Goal: Browse casually: Explore the website without a specific task or goal

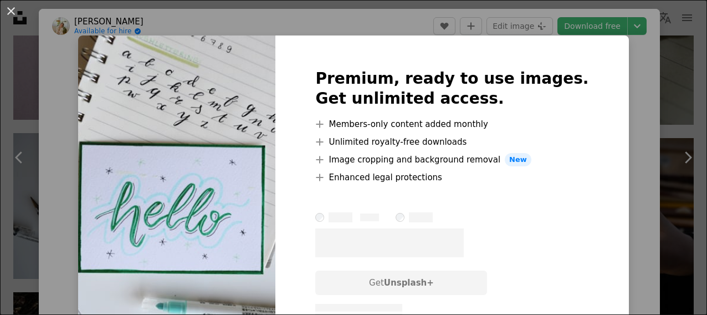
scroll to position [0, 341]
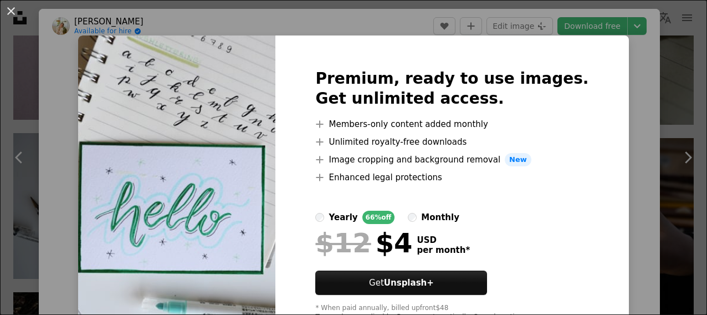
click at [69, 177] on div "An X shape Premium, ready to use images. Get unlimited access. A plus sign Memb…" at bounding box center [353, 157] width 707 height 315
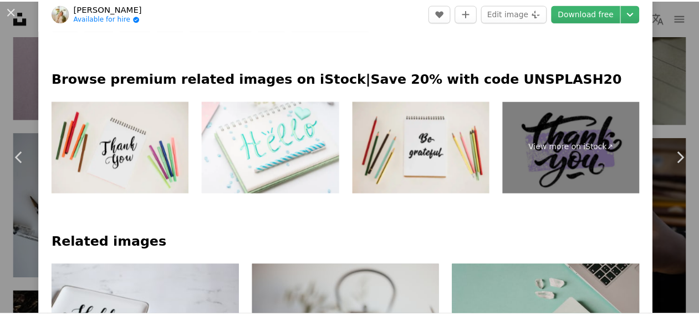
scroll to position [510, 0]
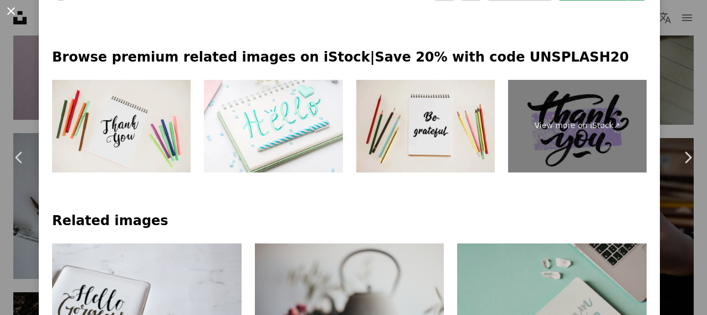
click at [9, 5] on button "An X shape" at bounding box center [10, 10] width 13 height 13
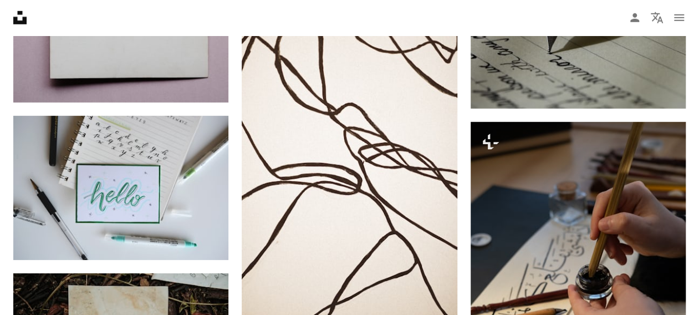
scroll to position [0, 332]
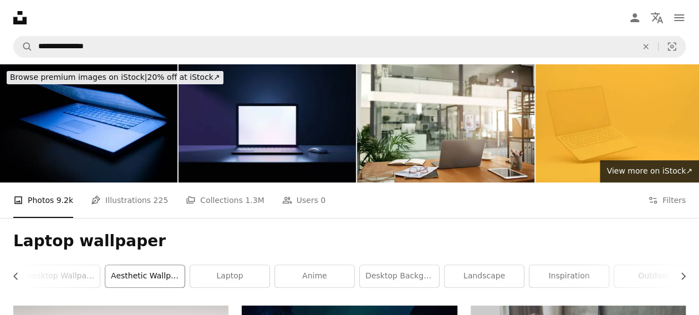
click at [127, 277] on link "aesthetic wallpaper" at bounding box center [144, 276] width 79 height 22
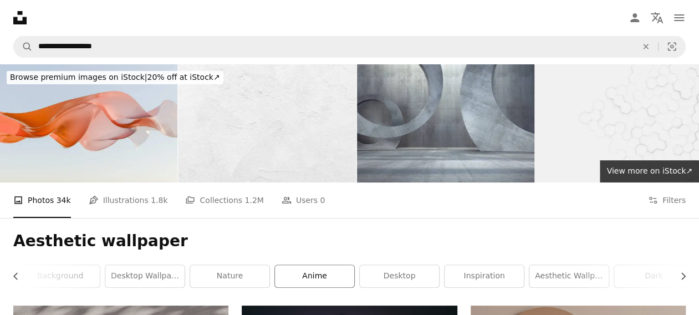
click at [330, 282] on link "anime" at bounding box center [314, 276] width 79 height 22
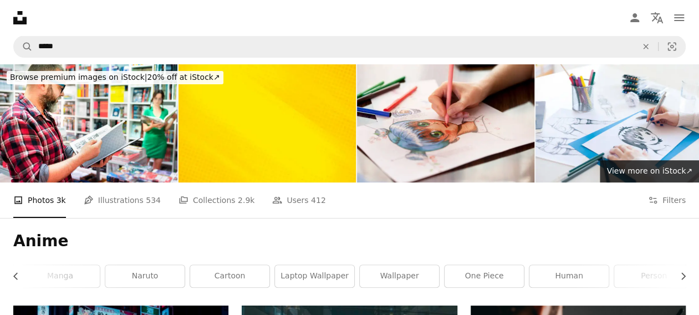
click at [330, 282] on link "laptop wallpaper" at bounding box center [314, 276] width 79 height 22
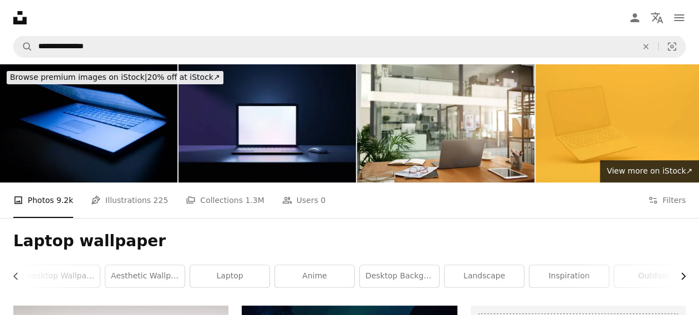
click at [684, 275] on icon "button" at bounding box center [683, 276] width 4 height 7
click at [684, 275] on link "outdoor" at bounding box center [645, 276] width 79 height 22
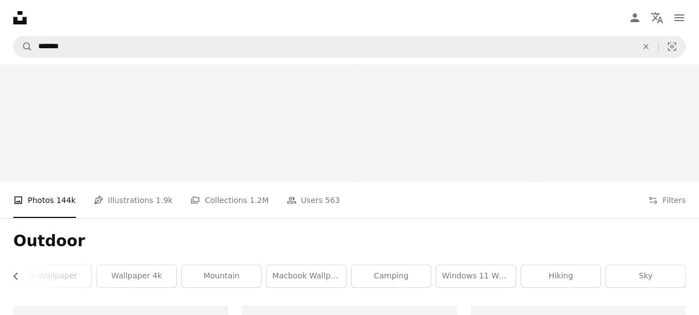
click at [684, 275] on link "sky" at bounding box center [645, 276] width 79 height 22
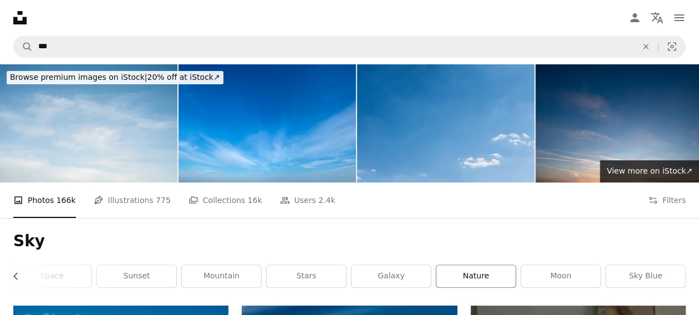
click at [476, 269] on link "nature" at bounding box center [475, 276] width 79 height 22
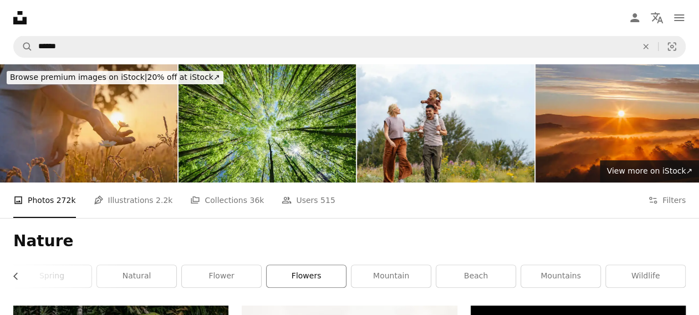
click at [310, 269] on link "flowers" at bounding box center [305, 276] width 79 height 22
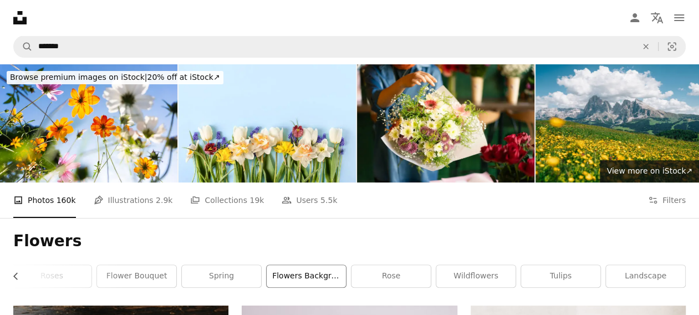
click at [311, 273] on link "flowers background" at bounding box center [305, 276] width 79 height 22
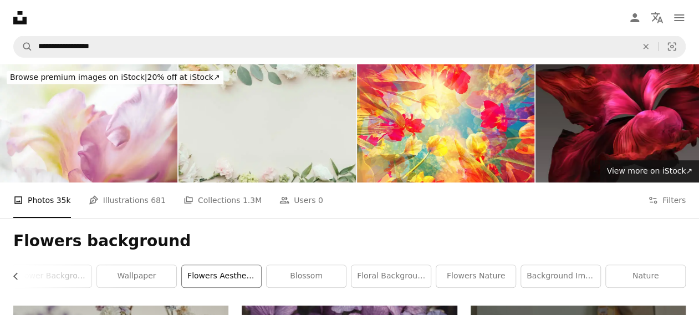
click at [206, 273] on link "flowers aesthetic" at bounding box center [221, 276] width 79 height 22
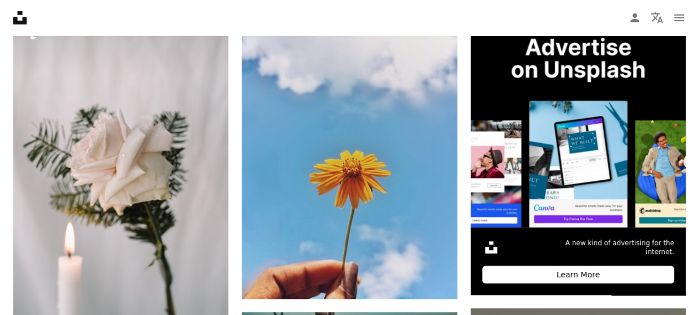
scroll to position [310, 0]
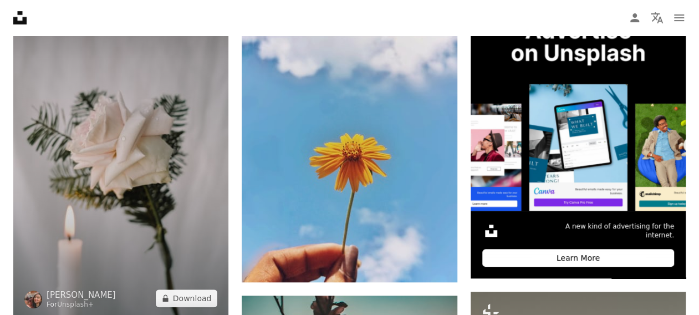
click at [160, 225] on img at bounding box center [120, 156] width 215 height 323
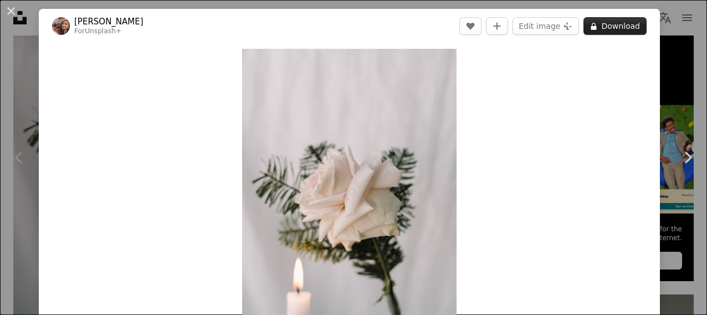
click at [606, 26] on button "A lock Download" at bounding box center [614, 26] width 63 height 18
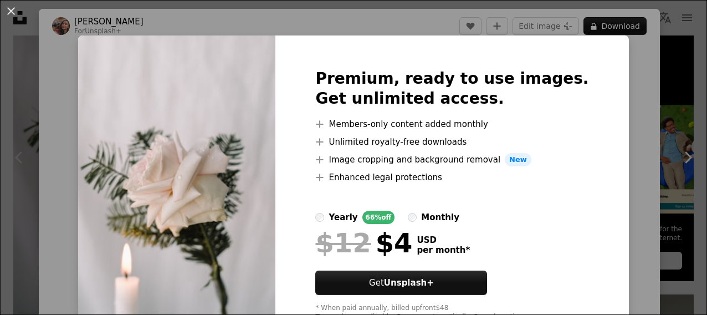
click at [643, 104] on div "An X shape Premium, ready to use images. Get unlimited access. A plus sign Memb…" at bounding box center [353, 157] width 707 height 315
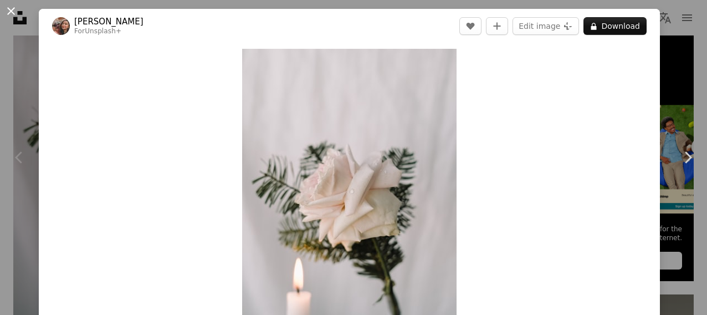
click at [13, 11] on button "An X shape" at bounding box center [10, 10] width 13 height 13
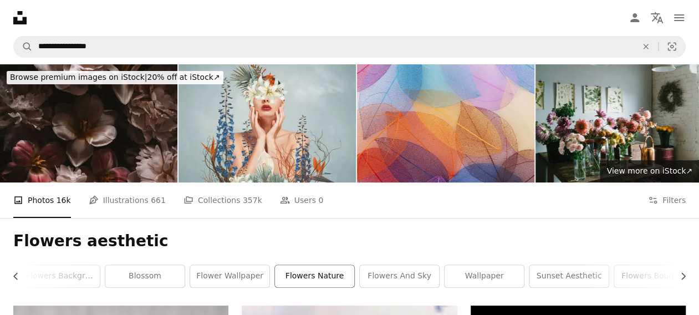
click at [304, 276] on link "flowers nature" at bounding box center [314, 276] width 79 height 22
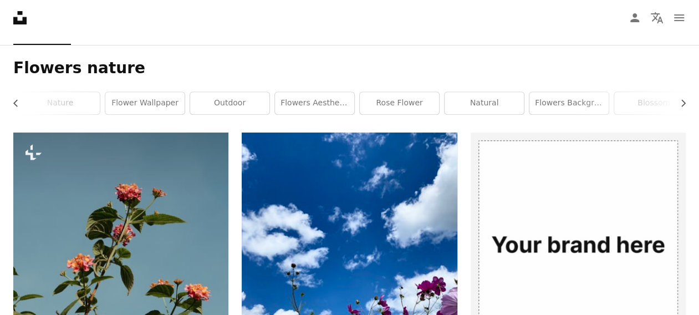
scroll to position [160, 0]
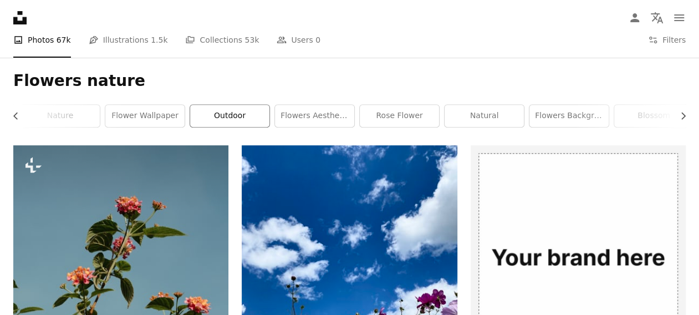
click at [229, 116] on link "outdoor" at bounding box center [229, 116] width 79 height 22
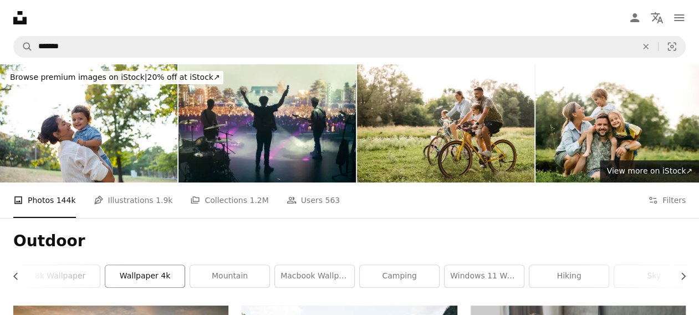
click at [143, 275] on link "wallpaper 4k" at bounding box center [144, 276] width 79 height 22
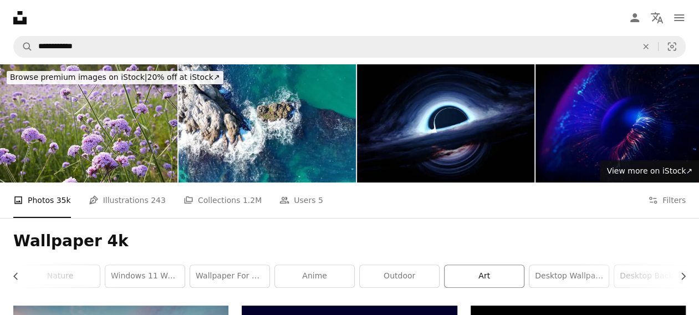
click at [491, 274] on link "art" at bounding box center [483, 276] width 79 height 22
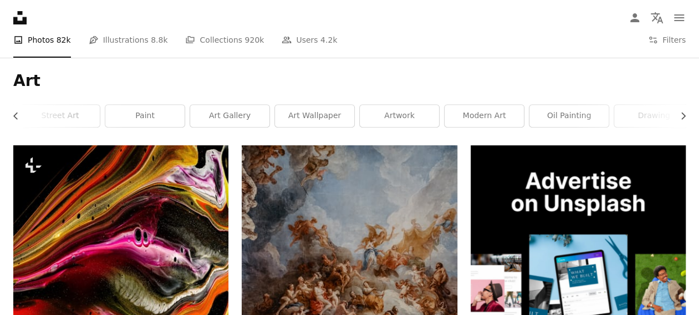
scroll to position [133, 0]
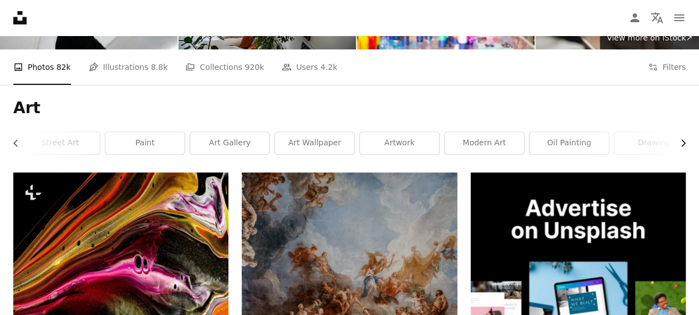
click at [679, 140] on icon "Chevron right" at bounding box center [682, 142] width 11 height 11
click at [679, 140] on link "drawing" at bounding box center [645, 143] width 79 height 22
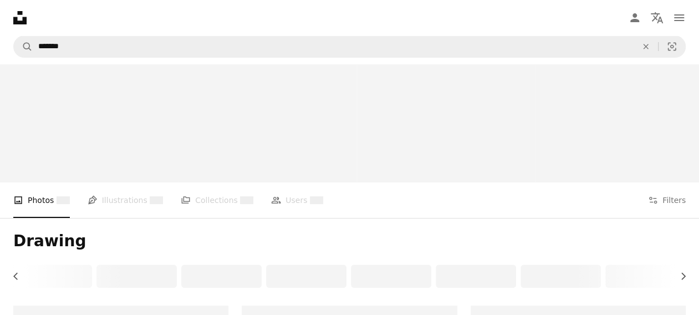
click at [679, 140] on div at bounding box center [623, 123] width 177 height 118
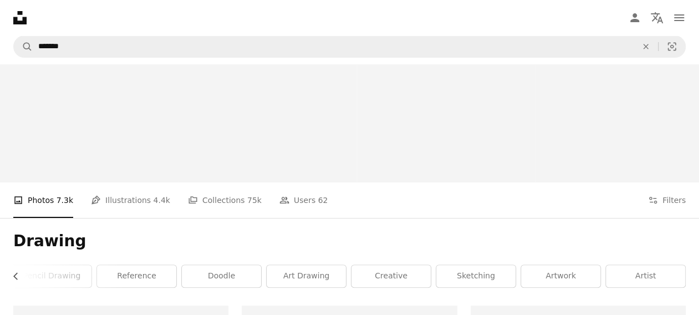
click at [679, 140] on div at bounding box center [623, 123] width 177 height 118
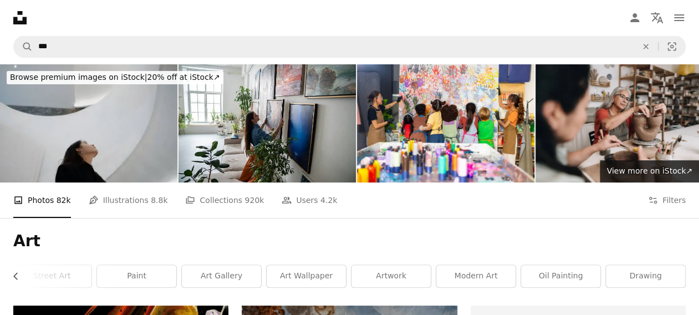
scroll to position [133, 0]
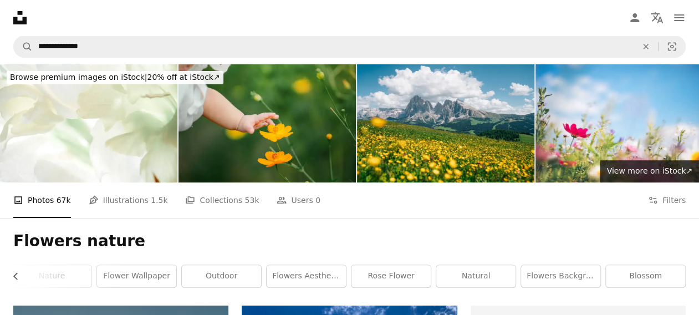
scroll to position [160, 0]
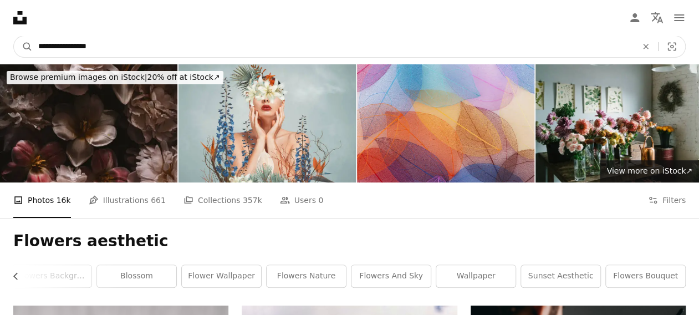
click at [114, 42] on input "**********" at bounding box center [333, 46] width 601 height 21
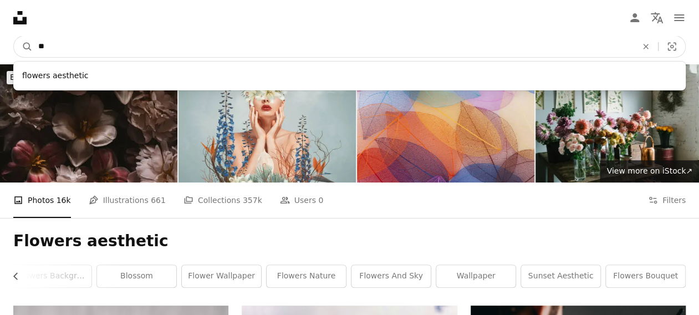
type input "*"
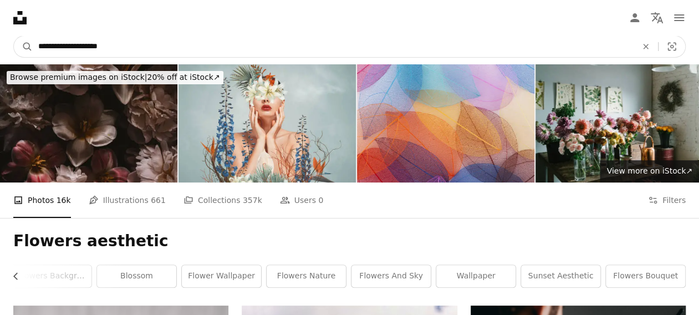
type input "**********"
click at [14, 36] on button "A magnifying glass" at bounding box center [23, 46] width 19 height 21
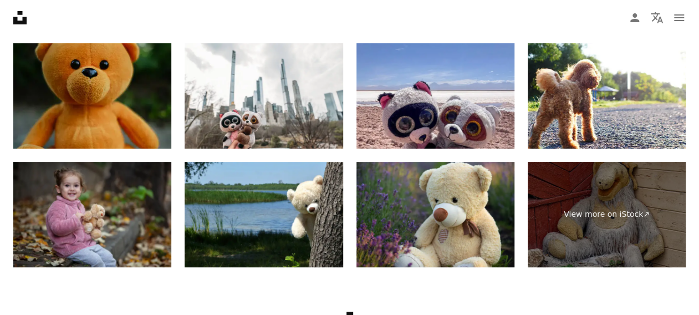
scroll to position [2112, 0]
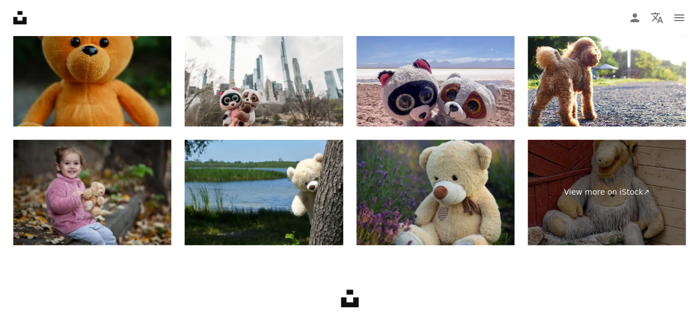
click at [474, 183] on img at bounding box center [435, 192] width 158 height 105
